Goal: Transaction & Acquisition: Book appointment/travel/reservation

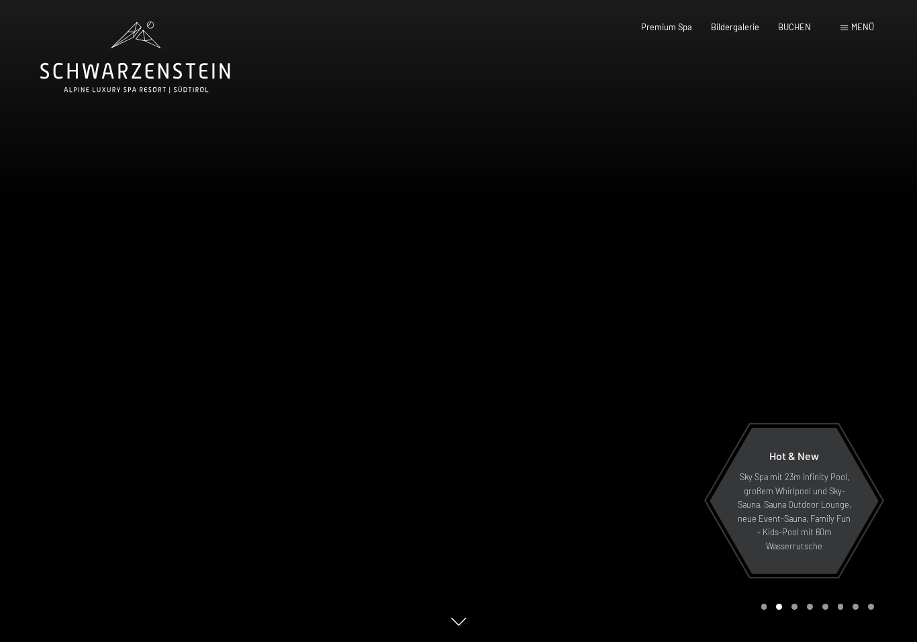
click at [795, 32] on div "Premium Spa Bildergalerie BUCHEN" at bounding box center [716, 27] width 227 height 12
click at [795, 28] on span "BUCHEN" at bounding box center [794, 26] width 33 height 11
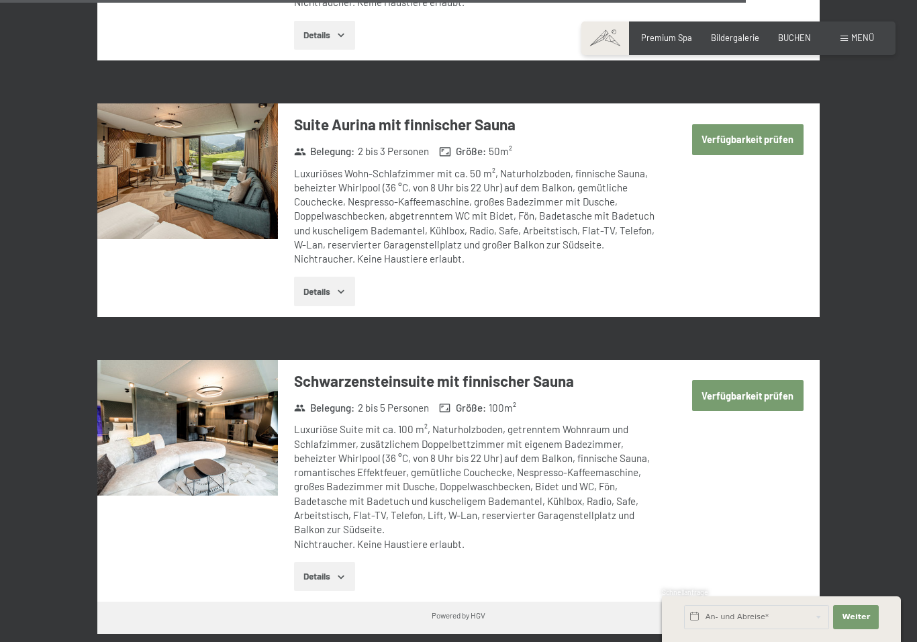
scroll to position [3579, 0]
click at [333, 563] on button "Details" at bounding box center [324, 578] width 61 height 30
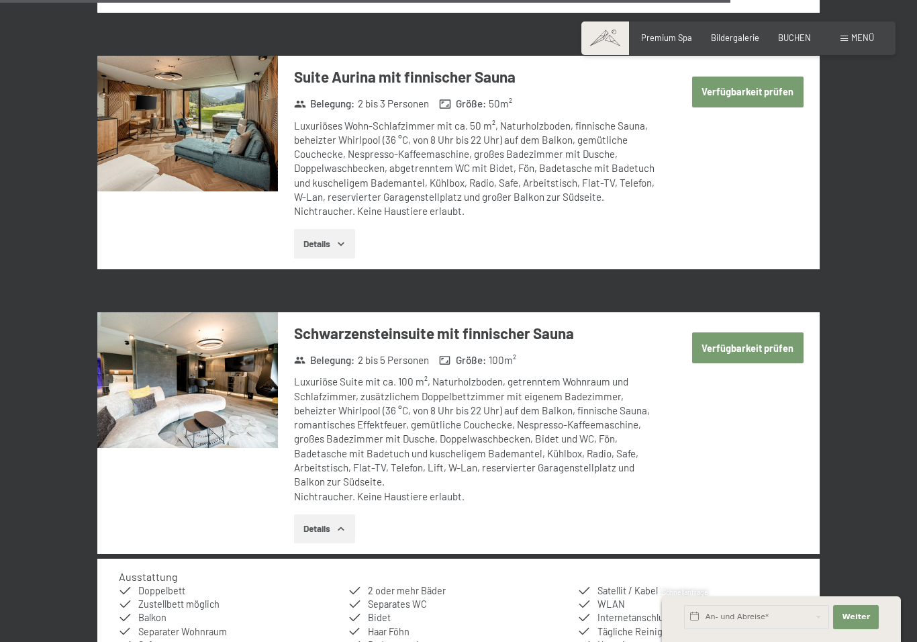
click at [760, 332] on button "Verfügbarkeit prüfen" at bounding box center [747, 347] width 111 height 31
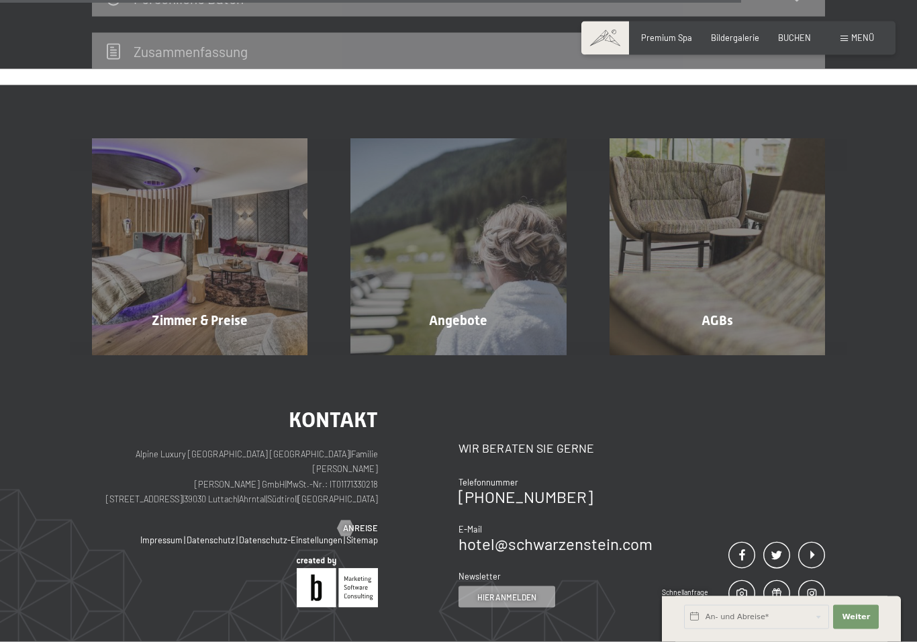
scroll to position [818, 0]
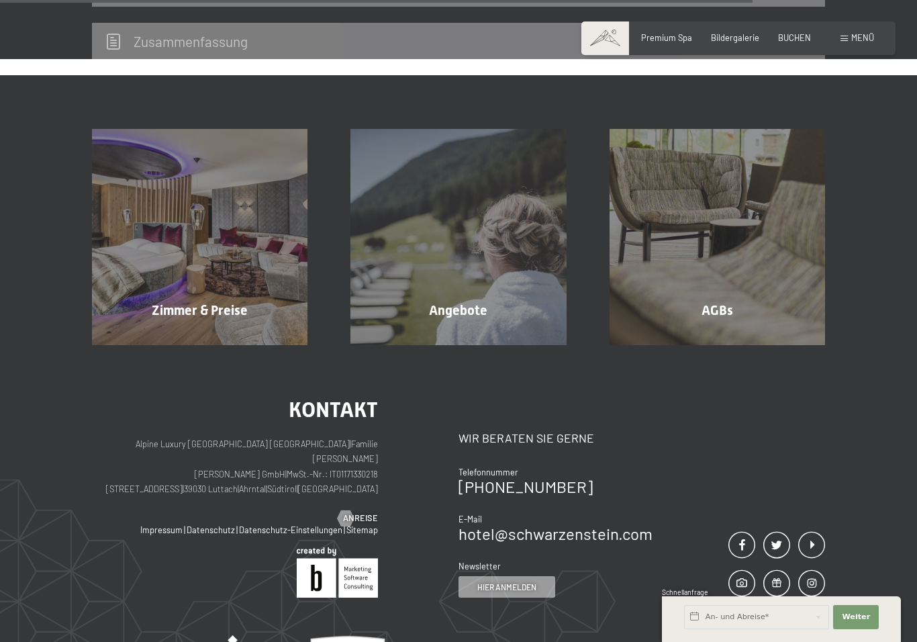
click at [476, 277] on div "Angebote Mehr erfahren" at bounding box center [458, 236] width 258 height 215
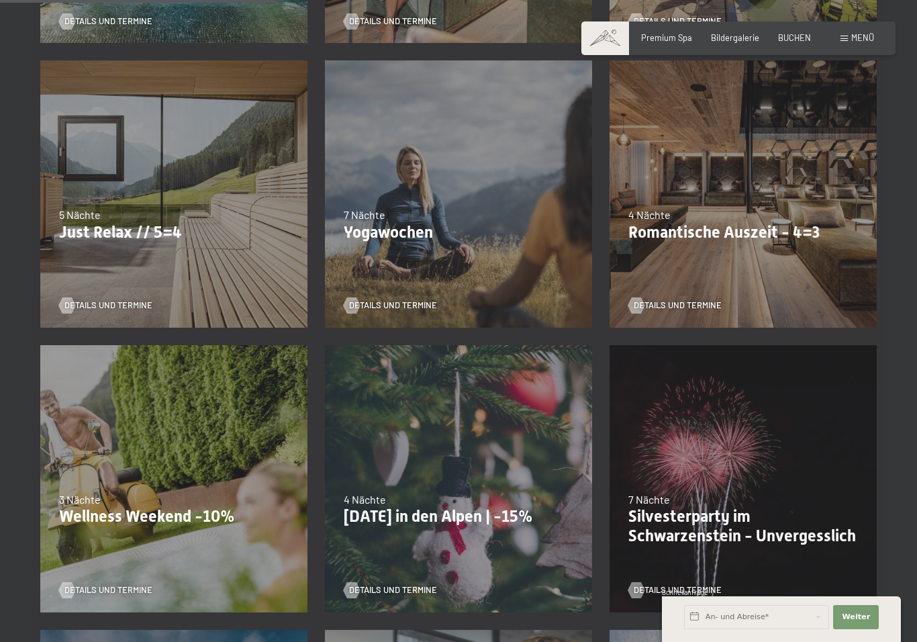
scroll to position [559, 0]
click at [217, 402] on div "13.11.–01.12.2025 11.12.–22.12.2025 15.01.–26.01.2026 12.03.–23.03.2026 14.05.–…" at bounding box center [174, 478] width 285 height 285
click at [152, 523] on div "13.11.–01.12.2025 11.12.–22.12.2025 15.01.–26.01.2026 12.03.–23.03.2026 14.05.–…" at bounding box center [174, 478] width 285 height 285
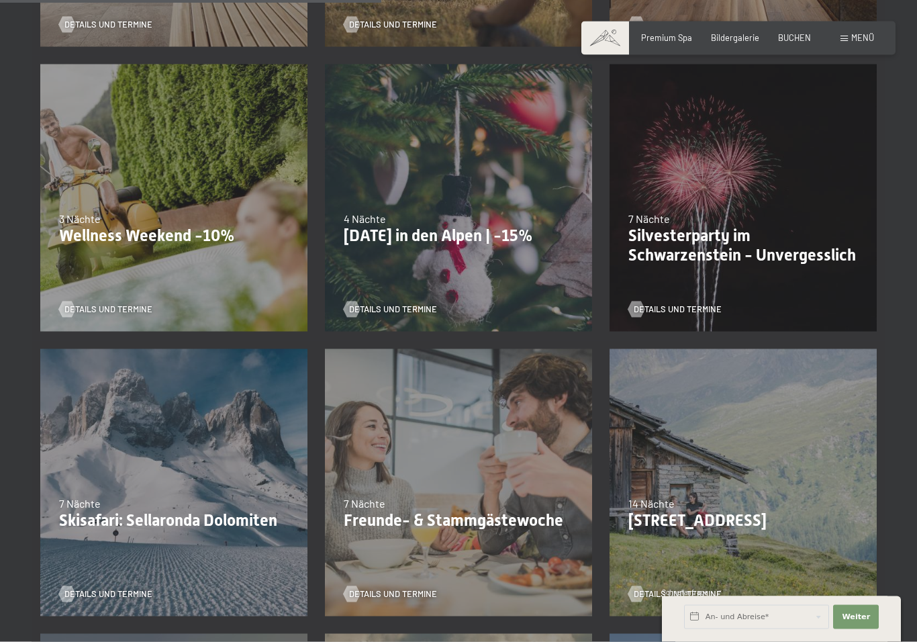
scroll to position [842, 0]
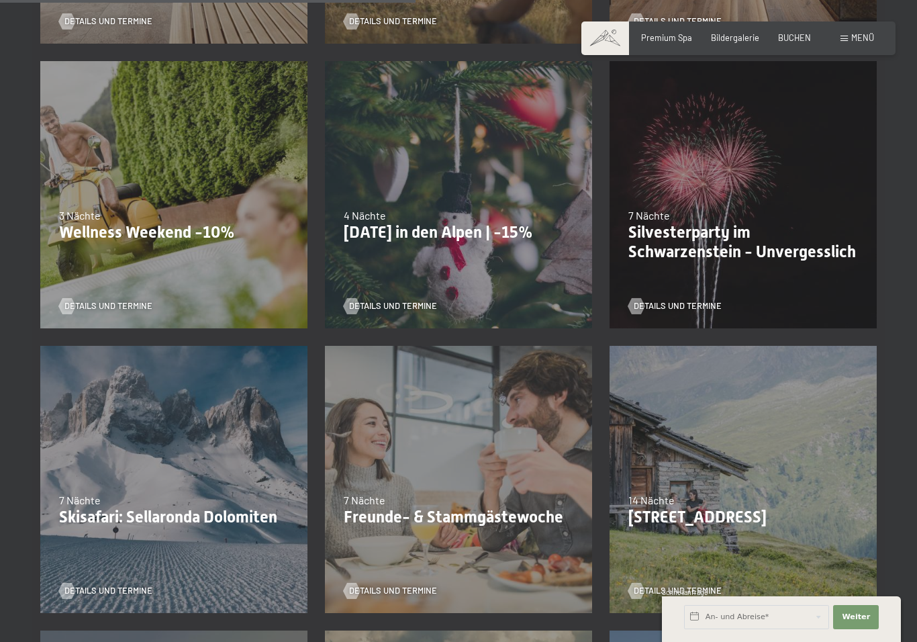
click at [115, 308] on span "Details und Termine" at bounding box center [108, 306] width 88 height 12
